Goal: Transaction & Acquisition: Purchase product/service

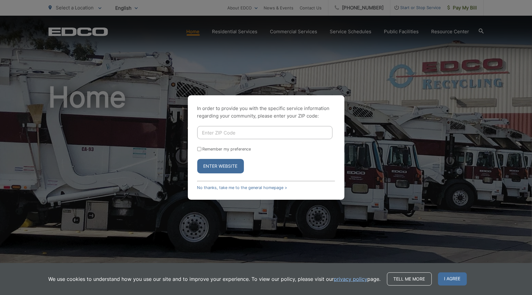
click at [269, 134] on input "Enter ZIP Code" at bounding box center [264, 132] width 135 height 13
type input "91950"
click at [221, 167] on button "Enter Website" at bounding box center [220, 166] width 47 height 14
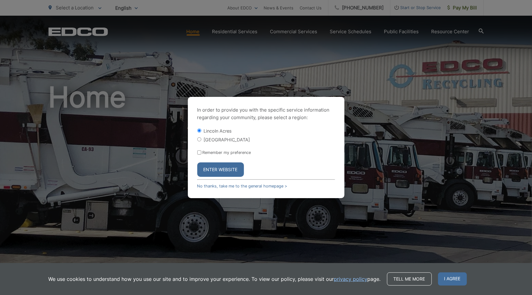
click at [208, 139] on label "[GEOGRAPHIC_DATA]" at bounding box center [227, 139] width 46 height 5
click at [201, 139] on input "[GEOGRAPHIC_DATA]" at bounding box center [199, 139] width 4 height 4
radio input "true"
click at [217, 169] on button "Enter Website" at bounding box center [220, 169] width 47 height 14
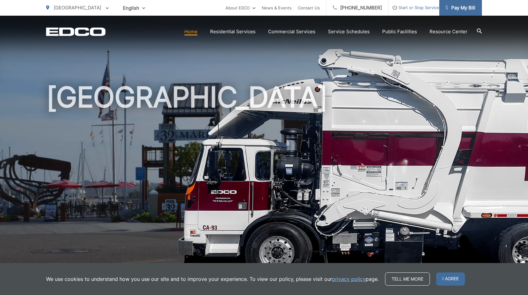
click at [465, 10] on span "Pay My Bill" at bounding box center [460, 8] width 30 height 8
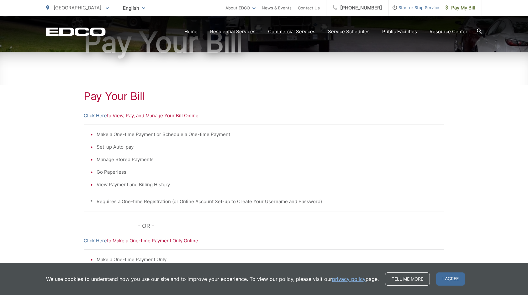
scroll to position [73, 0]
click at [117, 117] on p "Click Here to View, Pay, and Manage Your Bill Online" at bounding box center [264, 116] width 360 height 8
click at [98, 113] on link "Click Here" at bounding box center [95, 116] width 23 height 8
click at [94, 118] on link "Click Here" at bounding box center [95, 116] width 23 height 8
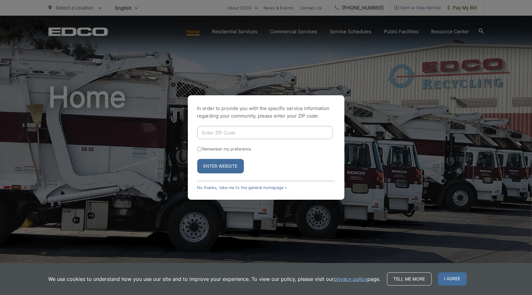
drag, startPoint x: 0, startPoint y: 0, endPoint x: 303, endPoint y: 136, distance: 331.7
click at [303, 136] on input "Enter ZIP Code" at bounding box center [264, 132] width 135 height 13
type input "91950"
click at [217, 171] on button "Enter Website" at bounding box center [220, 166] width 47 height 14
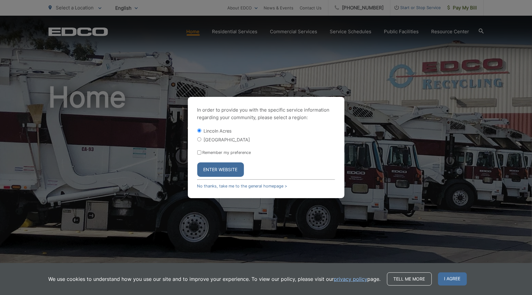
click at [216, 137] on label "[GEOGRAPHIC_DATA]" at bounding box center [227, 139] width 46 height 5
click at [201, 137] on input "[GEOGRAPHIC_DATA]" at bounding box center [199, 139] width 4 height 4
radio input "true"
click at [215, 167] on button "Enter Website" at bounding box center [220, 169] width 47 height 14
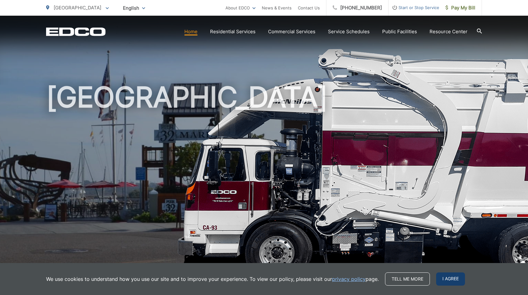
click at [444, 280] on span "I agree" at bounding box center [450, 278] width 29 height 13
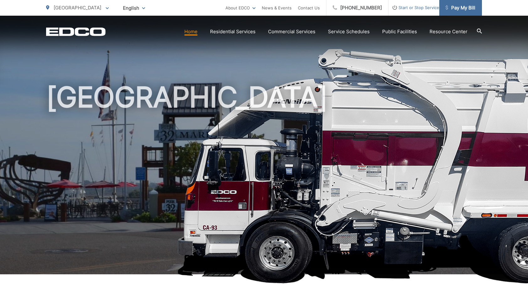
click at [463, 8] on span "Pay My Bill" at bounding box center [460, 8] width 30 height 8
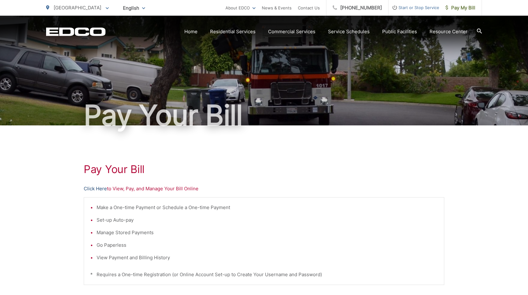
click at [90, 188] on link "Click Here" at bounding box center [95, 189] width 23 height 8
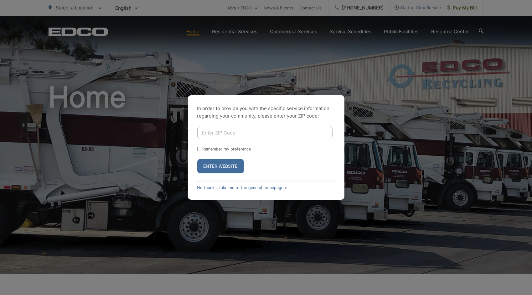
click at [309, 134] on input "Enter ZIP Code" at bounding box center [264, 132] width 135 height 13
type input "91950"
click at [225, 167] on button "Enter Website" at bounding box center [220, 166] width 47 height 14
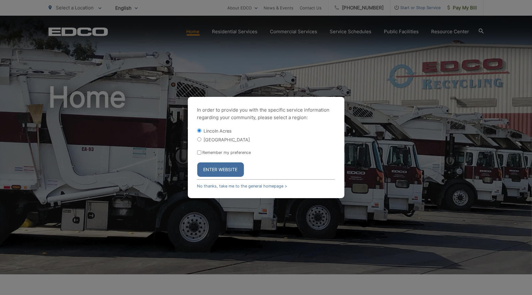
click at [221, 138] on label "[GEOGRAPHIC_DATA]" at bounding box center [227, 139] width 46 height 5
click at [201, 138] on input "[GEOGRAPHIC_DATA]" at bounding box center [199, 139] width 4 height 4
radio input "true"
click at [218, 171] on button "Enter Website" at bounding box center [220, 169] width 47 height 14
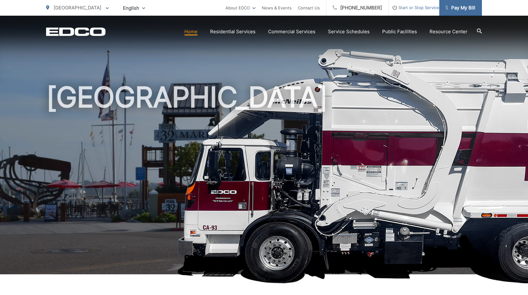
click at [455, 6] on span "Pay My Bill" at bounding box center [460, 8] width 30 height 8
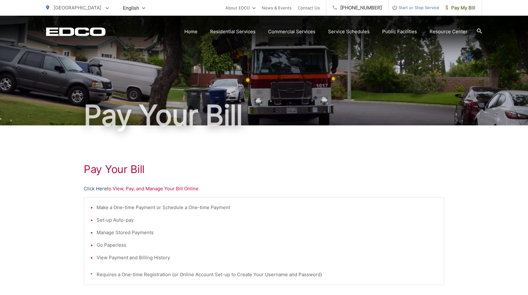
click at [90, 190] on link "Click Here" at bounding box center [95, 189] width 23 height 8
